Goal: Task Accomplishment & Management: Use online tool/utility

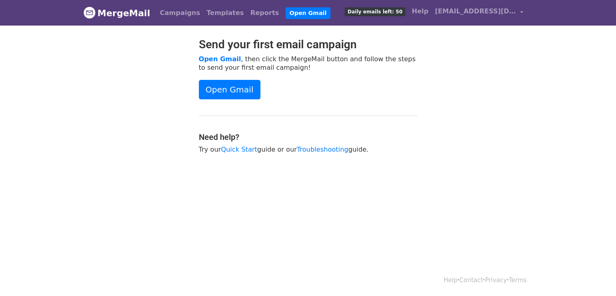
click at [397, 110] on div "Send your first email campaign Open Gmail , then click the MergeMail button and…" at bounding box center [308, 100] width 231 height 124
click at [204, 13] on link "Templates" at bounding box center [225, 13] width 44 height 16
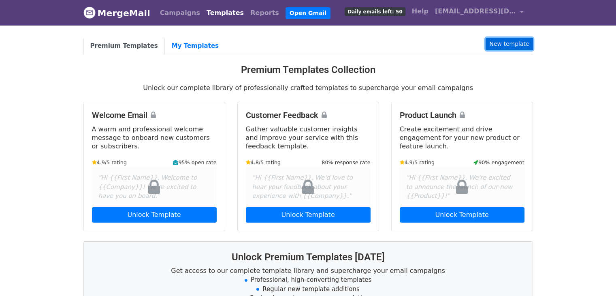
click at [507, 41] on link "New template" at bounding box center [508, 44] width 47 height 13
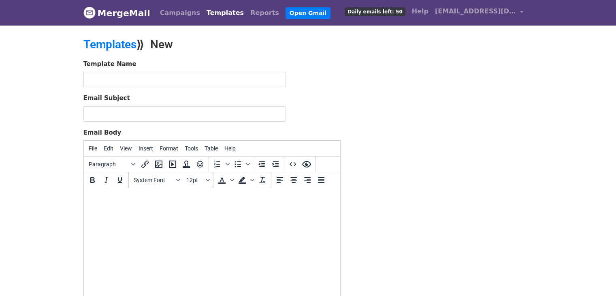
type input "script 1"
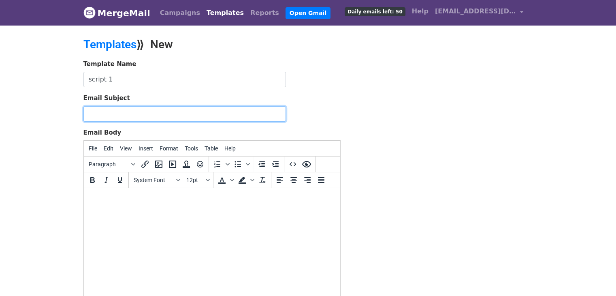
click at [148, 110] on input "Email Subject" at bounding box center [184, 113] width 202 height 15
paste input "Some ideas for your channel {{NAME}}"
type input "Some ideas for your channel {{NAME}}"
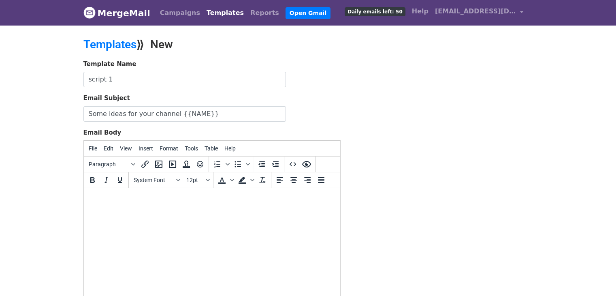
click at [176, 203] on html at bounding box center [211, 199] width 256 height 22
paste body
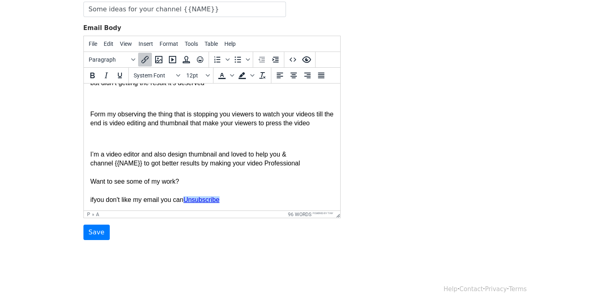
scroll to position [113, 0]
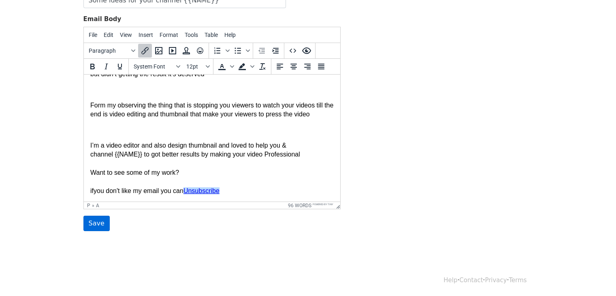
click at [103, 222] on input "Save" at bounding box center [96, 222] width 26 height 15
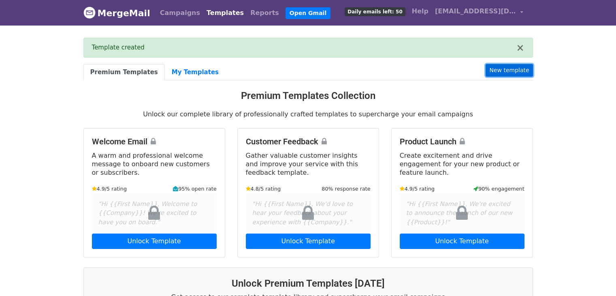
click at [498, 68] on link "New template" at bounding box center [508, 70] width 47 height 13
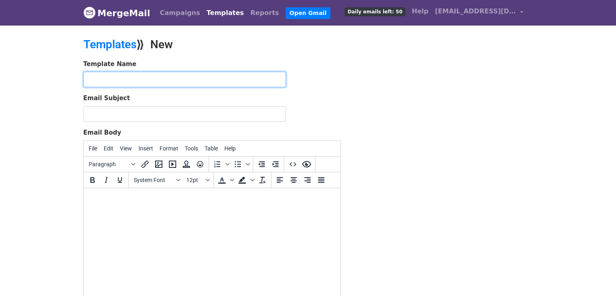
click at [174, 77] on input "text" at bounding box center [184, 79] width 202 height 15
type input "script 2"
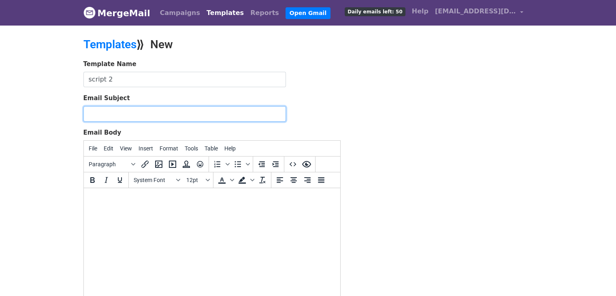
click at [154, 112] on input "Email Subject" at bounding box center [184, 113] width 202 height 15
paste input "Some ideas for your channel {{NAME}}"
type input "Some ideas for your channel {{NAME}}"
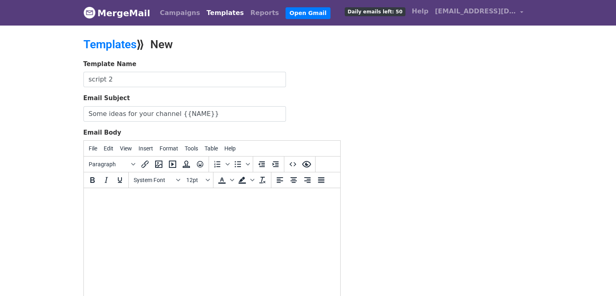
click at [172, 207] on html at bounding box center [211, 199] width 256 height 22
paste body
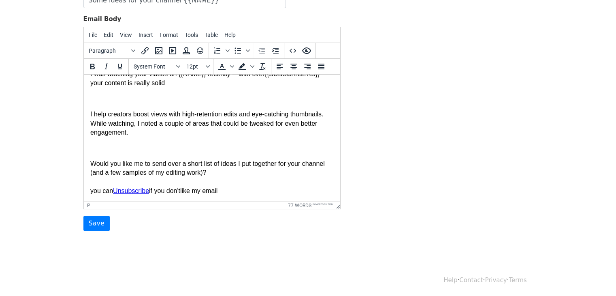
scroll to position [113, 0]
click at [104, 224] on input "Save" at bounding box center [96, 222] width 26 height 15
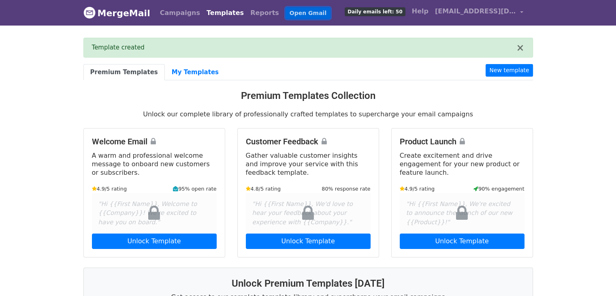
click at [289, 11] on link "Open Gmail" at bounding box center [307, 13] width 45 height 12
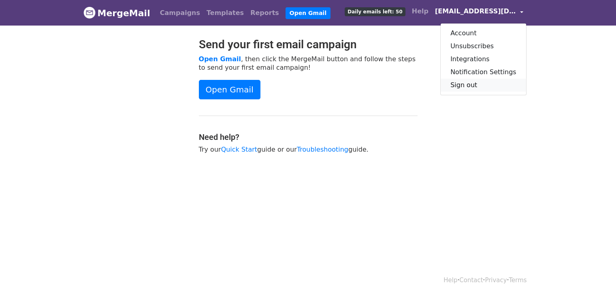
click at [460, 82] on link "Sign out" at bounding box center [483, 85] width 85 height 13
